Goal: Transaction & Acquisition: Obtain resource

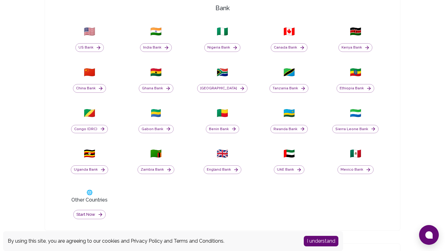
scroll to position [241, 0]
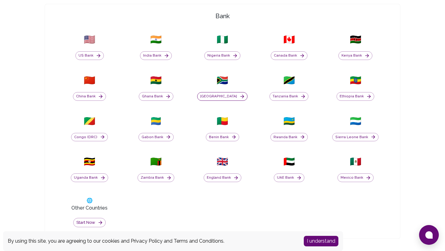
click at [220, 98] on button "[GEOGRAPHIC_DATA]" at bounding box center [222, 96] width 50 height 9
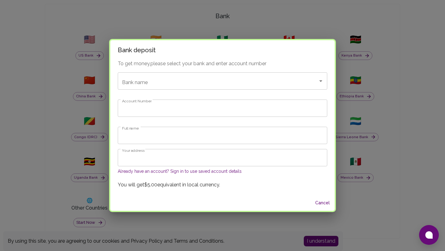
click at [313, 204] on button "Cancel" at bounding box center [323, 202] width 20 height 11
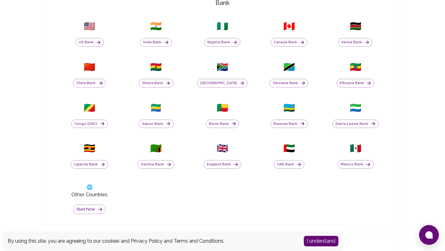
scroll to position [255, 0]
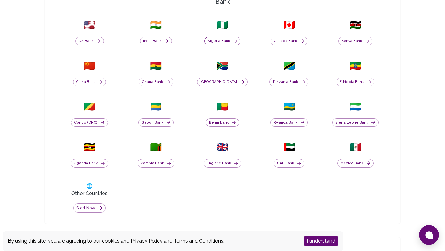
click at [228, 42] on button "Nigeria Bank" at bounding box center [222, 41] width 36 height 9
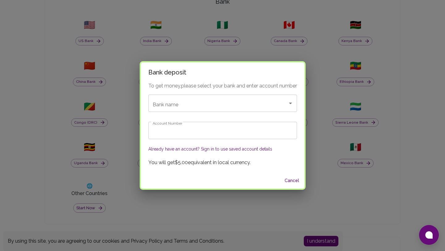
click at [204, 29] on div "Bank deposit To get money, please select your bank and enter account number Ban…" at bounding box center [222, 125] width 445 height 251
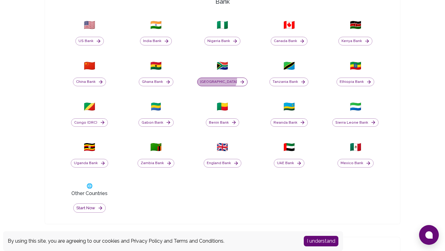
click at [225, 79] on button "[GEOGRAPHIC_DATA]" at bounding box center [222, 82] width 50 height 9
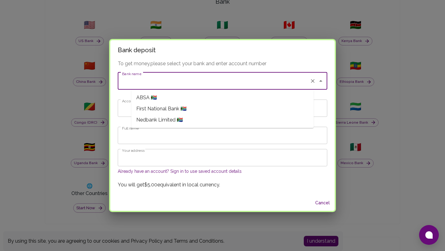
click at [225, 83] on input "Bank name" at bounding box center [214, 81] width 187 height 12
click at [167, 110] on span "First National Bank 🇿🇦" at bounding box center [161, 108] width 50 height 7
type input "First National Bank"
click at [317, 81] on icon "Open" at bounding box center [320, 80] width 7 height 7
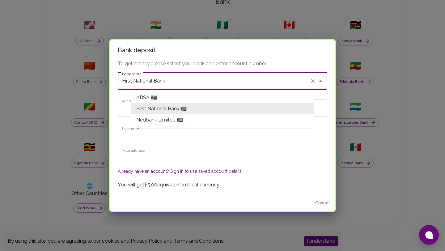
click at [311, 80] on icon "Clear" at bounding box center [313, 81] width 4 height 4
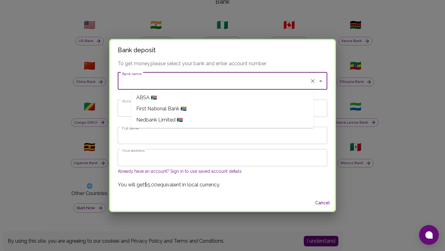
click at [310, 80] on icon "Clear" at bounding box center [313, 81] width 6 height 6
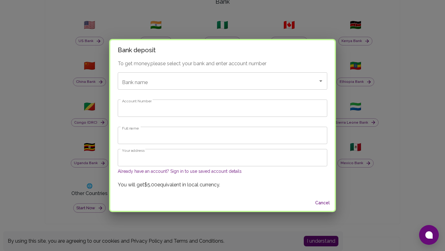
click at [274, 17] on div "Bank deposit To get money, please select your bank and enter account number Ban…" at bounding box center [222, 125] width 445 height 251
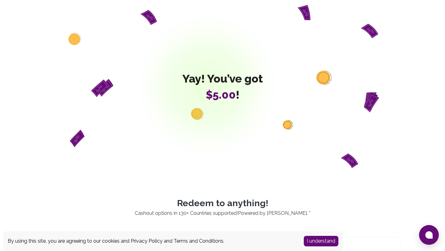
scroll to position [0, 0]
